Goal: Information Seeking & Learning: Learn about a topic

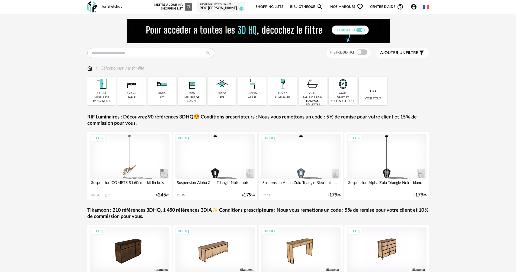
click at [220, 6] on div "Shopping List courante" at bounding box center [221, 4] width 43 height 3
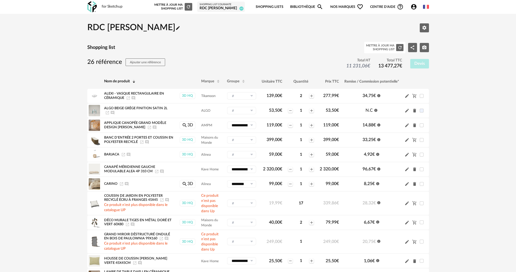
click at [215, 6] on div "Shopping List courante" at bounding box center [221, 4] width 43 height 3
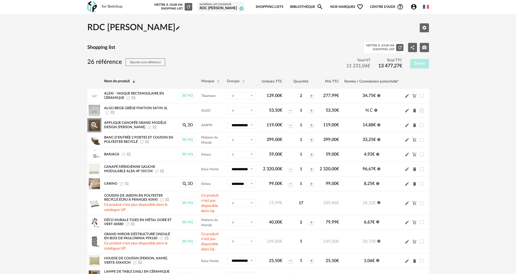
drag, startPoint x: 139, startPoint y: 127, endPoint x: 281, endPoint y: 128, distance: 142.2
click at [147, 127] on icon "Launch icon" at bounding box center [149, 127] width 4 height 4
click at [413, 125] on icon "Delete icon" at bounding box center [414, 125] width 5 height 5
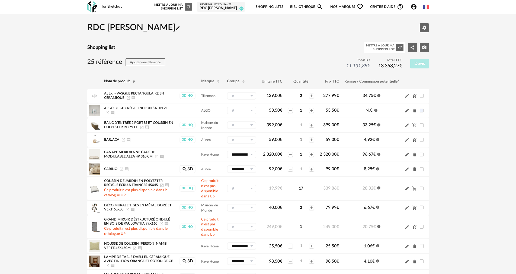
click at [304, 7] on link "Bibliothèque Magnify icon" at bounding box center [306, 7] width 33 height 13
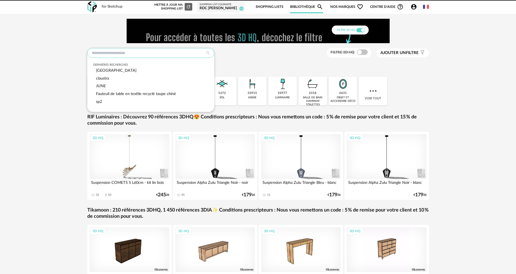
click at [112, 52] on input "text" at bounding box center [150, 53] width 127 height 10
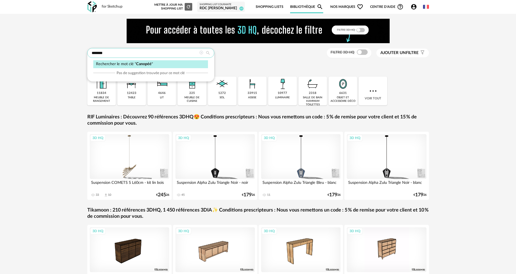
type input "*******"
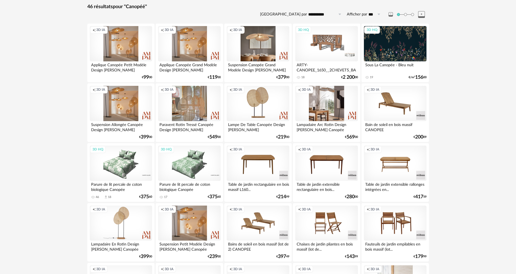
scroll to position [109, 0]
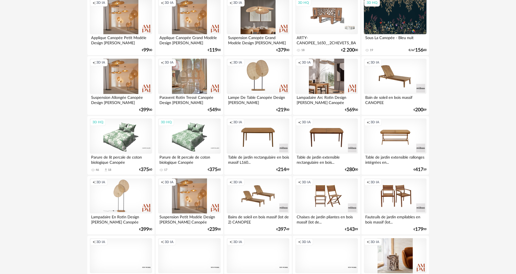
click at [108, 216] on div "Lampadaire En Rotin Design [PERSON_NAME] Canopée" at bounding box center [121, 218] width 62 height 11
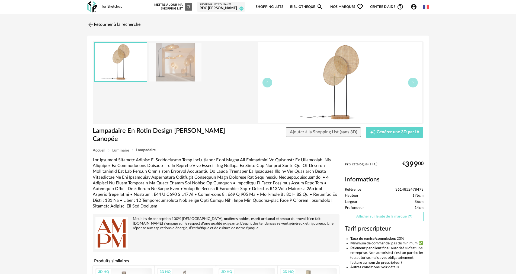
click at [369, 212] on link "Afficher sur le site de la marque Open In New icon" at bounding box center [384, 216] width 79 height 9
